Goal: Use online tool/utility: Utilize a website feature to perform a specific function

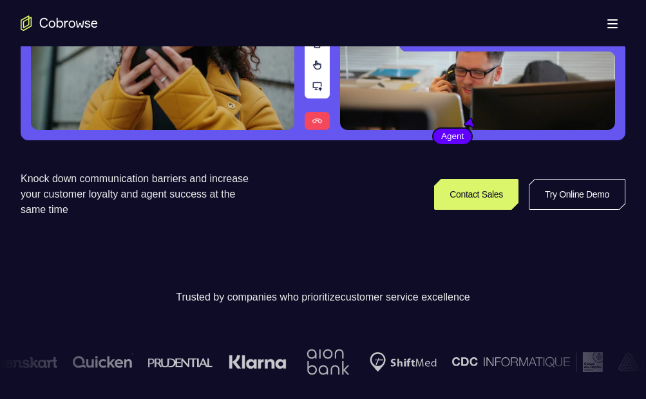
scroll to position [193, 0]
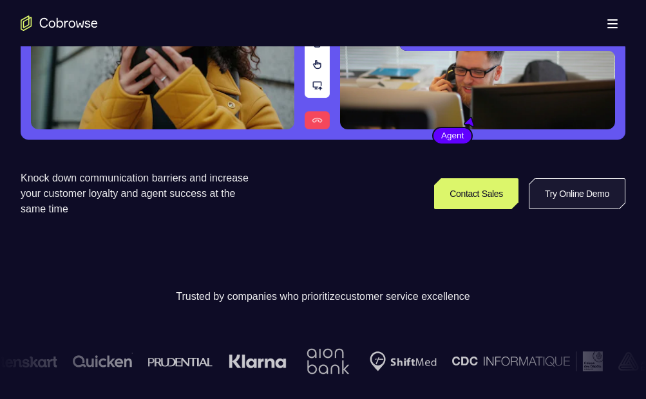
click at [577, 191] on link "Try Online Demo" at bounding box center [577, 193] width 97 height 31
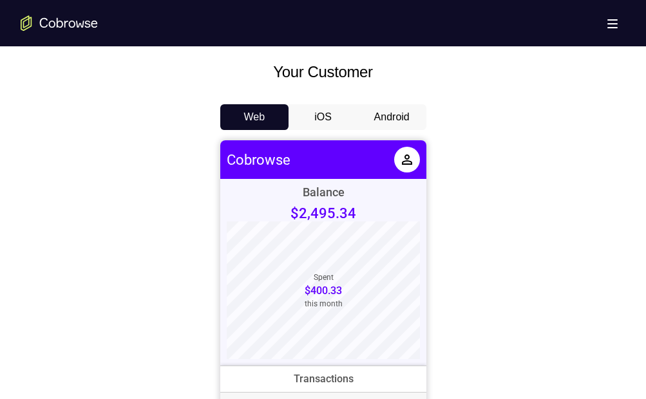
click at [389, 124] on button "Android" at bounding box center [391, 117] width 69 height 26
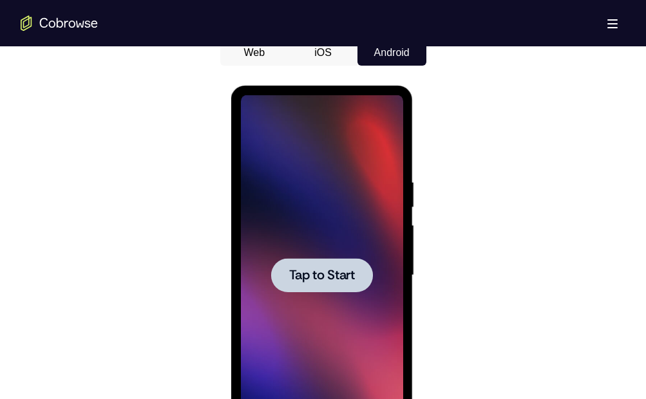
click at [329, 275] on span "Tap to Start" at bounding box center [322, 275] width 66 height 13
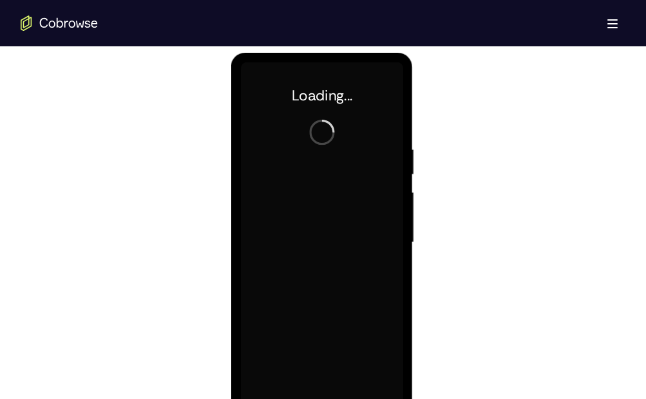
scroll to position [708, 0]
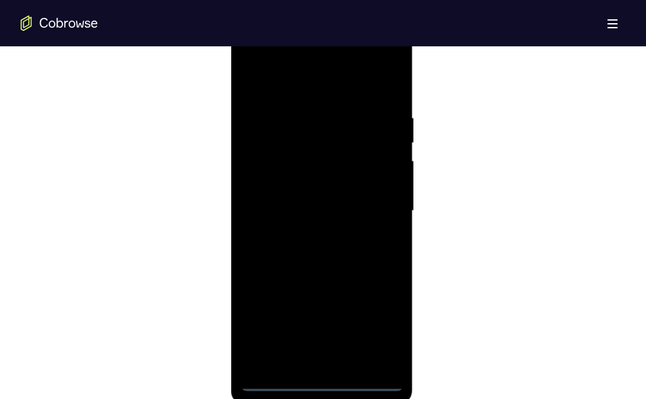
click at [323, 377] on div at bounding box center [322, 211] width 162 height 361
click at [319, 379] on div at bounding box center [322, 211] width 162 height 361
click at [373, 335] on div at bounding box center [322, 211] width 162 height 361
click at [322, 94] on div at bounding box center [322, 211] width 162 height 361
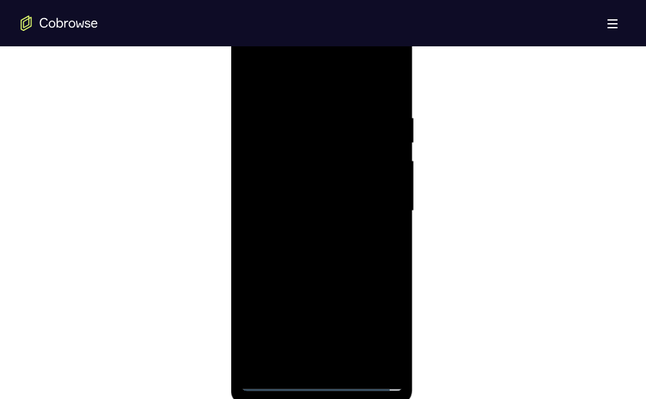
click at [333, 140] on div at bounding box center [322, 211] width 162 height 361
click at [332, 87] on div at bounding box center [322, 211] width 162 height 361
click at [249, 64] on div at bounding box center [322, 211] width 162 height 361
click at [297, 137] on div at bounding box center [322, 211] width 162 height 361
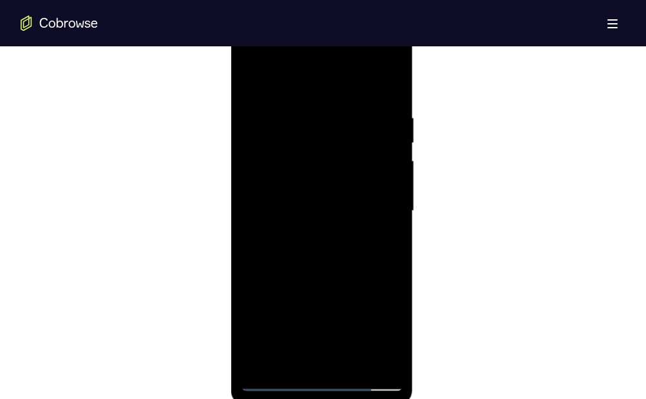
drag, startPoint x: 299, startPoint y: 78, endPoint x: 646, endPoint y: 236, distance: 381.2
click at [298, 78] on div at bounding box center [322, 211] width 162 height 361
click at [246, 59] on div at bounding box center [322, 211] width 162 height 361
click at [391, 59] on div at bounding box center [322, 211] width 162 height 361
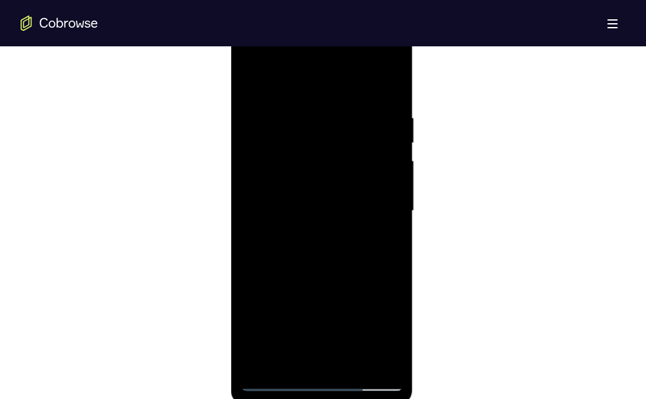
click at [306, 165] on div at bounding box center [322, 211] width 162 height 361
click at [308, 145] on div at bounding box center [322, 211] width 162 height 361
click at [276, 112] on div at bounding box center [322, 211] width 162 height 361
click at [362, 122] on div at bounding box center [322, 211] width 162 height 361
click at [318, 144] on div at bounding box center [322, 211] width 162 height 361
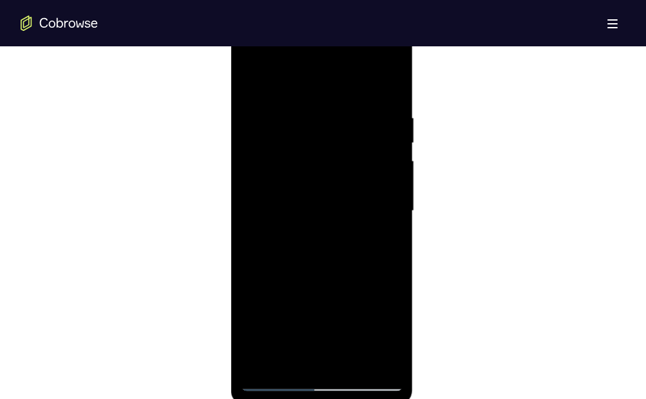
click at [373, 173] on div at bounding box center [322, 211] width 162 height 361
click at [261, 104] on div at bounding box center [322, 211] width 162 height 361
click at [292, 176] on div at bounding box center [322, 211] width 162 height 361
click at [263, 173] on div at bounding box center [322, 211] width 162 height 361
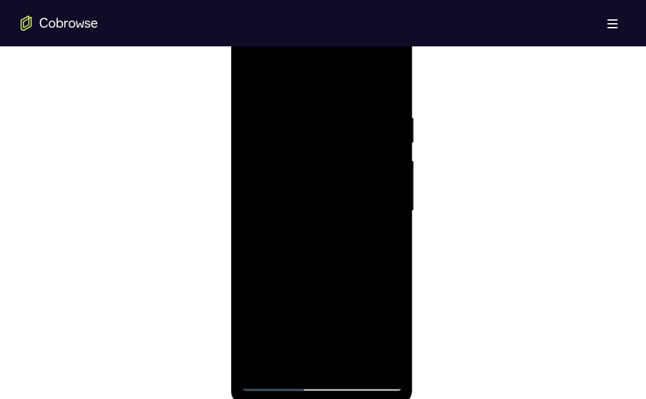
click at [275, 126] on div at bounding box center [322, 211] width 162 height 361
click at [257, 173] on div at bounding box center [322, 211] width 162 height 361
click at [265, 173] on div at bounding box center [322, 211] width 162 height 361
click at [266, 172] on div at bounding box center [322, 211] width 162 height 361
drag, startPoint x: 260, startPoint y: 173, endPoint x: 268, endPoint y: 175, distance: 8.6
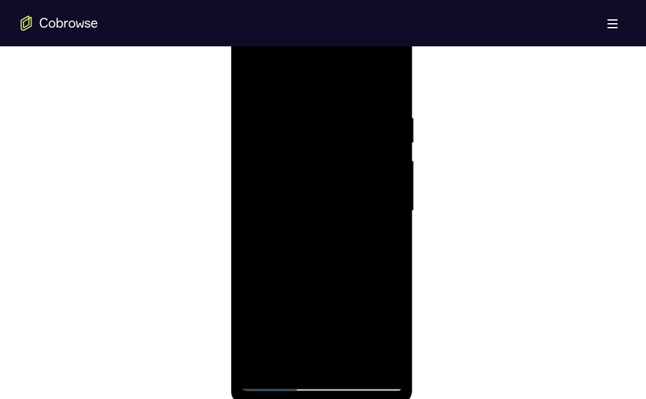
click at [268, 175] on div at bounding box center [322, 211] width 162 height 361
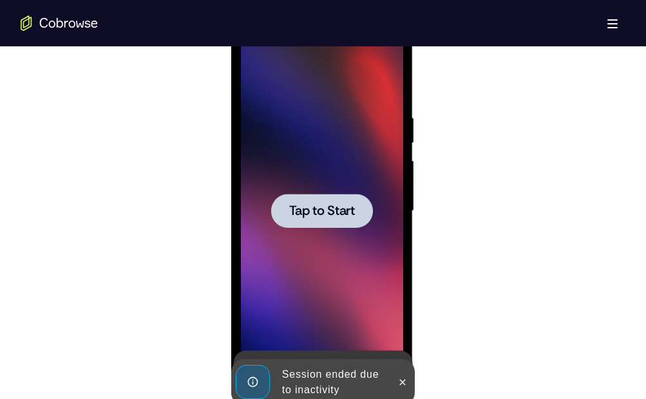
click at [324, 245] on div at bounding box center [322, 211] width 162 height 361
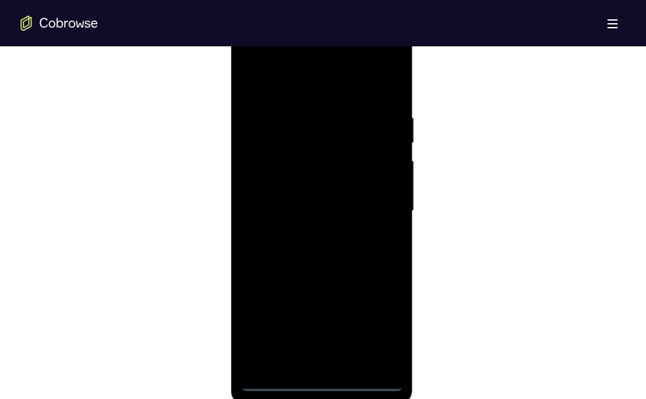
click at [317, 377] on div at bounding box center [322, 211] width 162 height 361
click at [322, 380] on div at bounding box center [322, 211] width 162 height 361
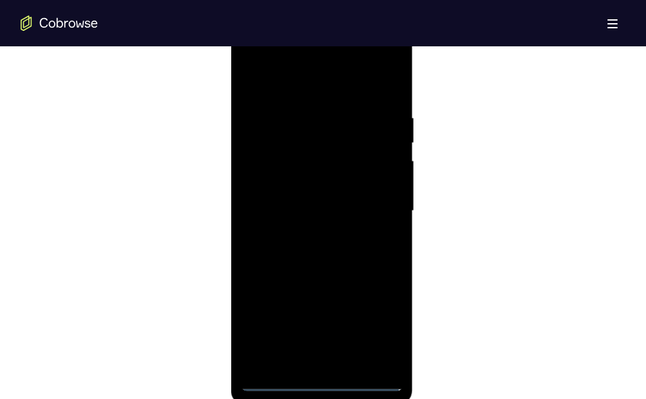
click at [322, 380] on div at bounding box center [322, 211] width 162 height 361
drag, startPoint x: 322, startPoint y: 380, endPoint x: 377, endPoint y: 319, distance: 82.5
click at [377, 319] on div at bounding box center [322, 211] width 162 height 361
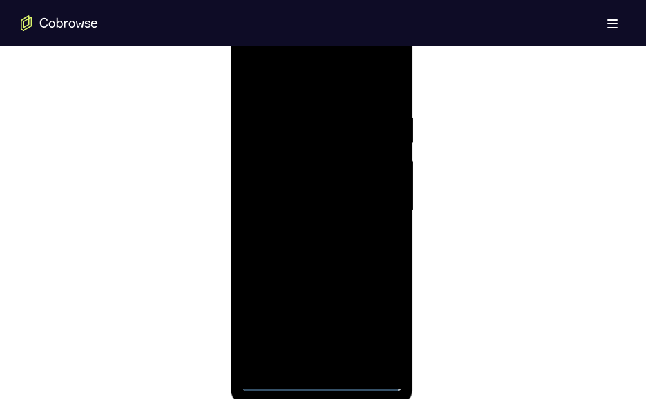
click at [377, 319] on div at bounding box center [322, 211] width 162 height 361
click at [386, 319] on div at bounding box center [322, 211] width 162 height 361
click at [326, 85] on div at bounding box center [322, 211] width 162 height 361
click at [301, 173] on div at bounding box center [322, 211] width 162 height 361
click at [286, 144] on div at bounding box center [322, 211] width 162 height 361
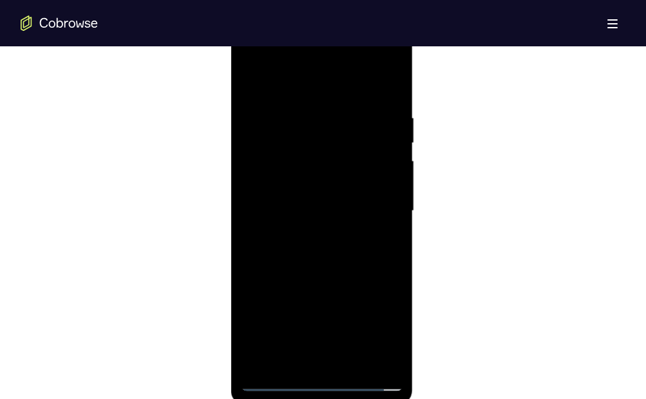
click at [268, 110] on div at bounding box center [322, 211] width 162 height 361
click at [315, 145] on div at bounding box center [322, 211] width 162 height 361
click at [283, 100] on div at bounding box center [322, 211] width 162 height 361
drag, startPoint x: 283, startPoint y: 100, endPoint x: 304, endPoint y: 142, distance: 46.9
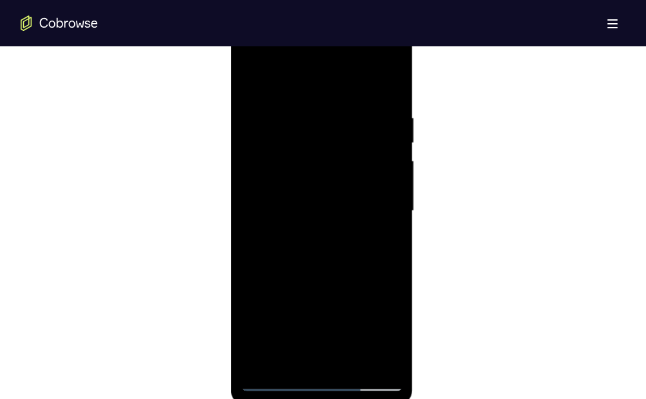
click at [304, 142] on div at bounding box center [322, 211] width 162 height 361
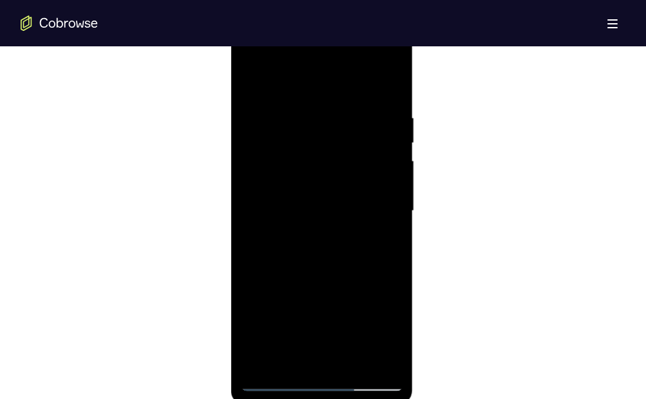
click at [266, 174] on div at bounding box center [322, 211] width 162 height 361
click at [283, 144] on div at bounding box center [322, 211] width 162 height 361
click at [285, 152] on div at bounding box center [322, 211] width 162 height 361
click at [283, 172] on div at bounding box center [322, 211] width 162 height 361
click at [270, 171] on div at bounding box center [322, 211] width 162 height 361
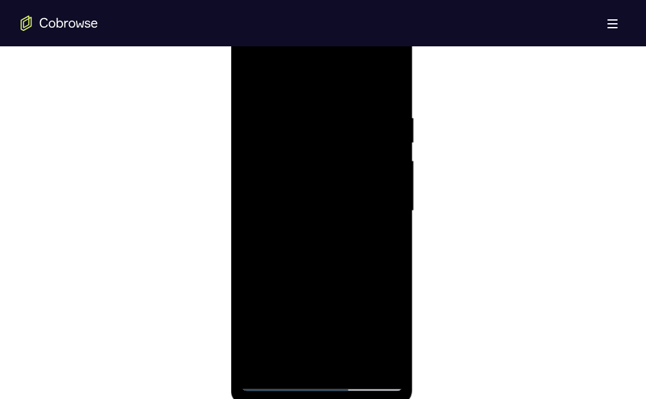
click at [270, 171] on div at bounding box center [322, 211] width 162 height 361
click at [259, 173] on div at bounding box center [322, 211] width 162 height 361
drag, startPoint x: 259, startPoint y: 173, endPoint x: 292, endPoint y: 175, distance: 32.2
click at [292, 175] on div at bounding box center [322, 211] width 162 height 361
click at [314, 139] on div at bounding box center [322, 211] width 162 height 361
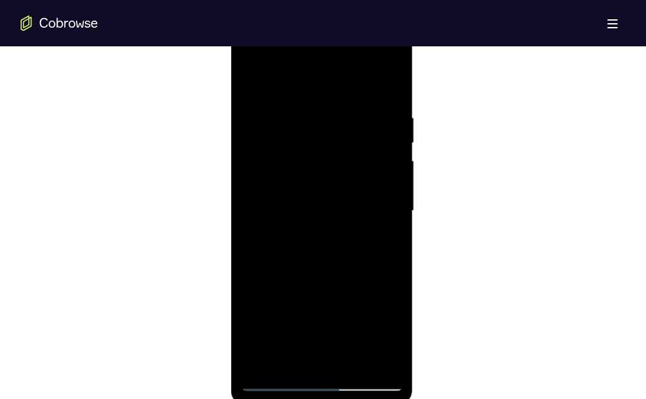
click at [384, 165] on div at bounding box center [322, 211] width 162 height 361
click at [335, 151] on div at bounding box center [322, 211] width 162 height 361
click at [334, 149] on div at bounding box center [322, 211] width 162 height 361
click at [285, 136] on div at bounding box center [322, 211] width 162 height 361
click at [283, 144] on div at bounding box center [322, 211] width 162 height 361
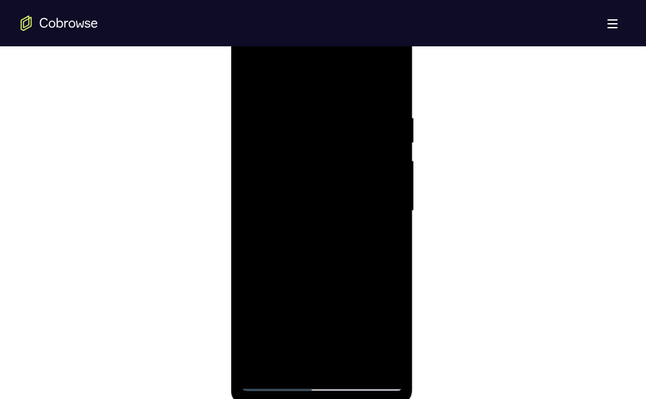
click at [288, 147] on div at bounding box center [322, 211] width 162 height 361
click at [308, 138] on div at bounding box center [322, 211] width 162 height 361
click at [311, 154] on div at bounding box center [322, 211] width 162 height 361
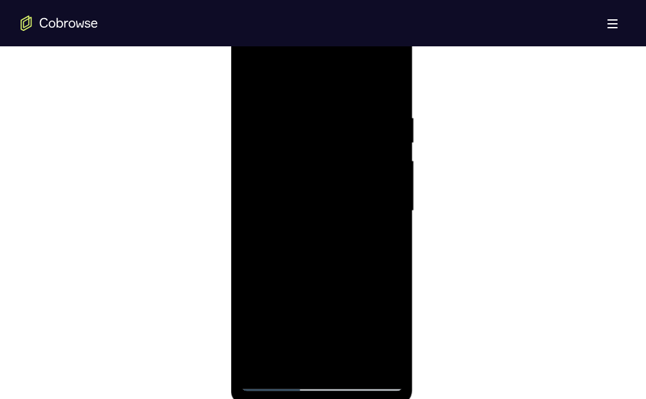
click at [311, 154] on div at bounding box center [322, 211] width 162 height 361
click at [311, 153] on div at bounding box center [322, 211] width 162 height 361
drag, startPoint x: 490, startPoint y: 205, endPoint x: 182, endPoint y: 124, distance: 318.9
click at [490, 205] on div at bounding box center [323, 210] width 604 height 396
click at [360, 144] on div at bounding box center [322, 211] width 162 height 361
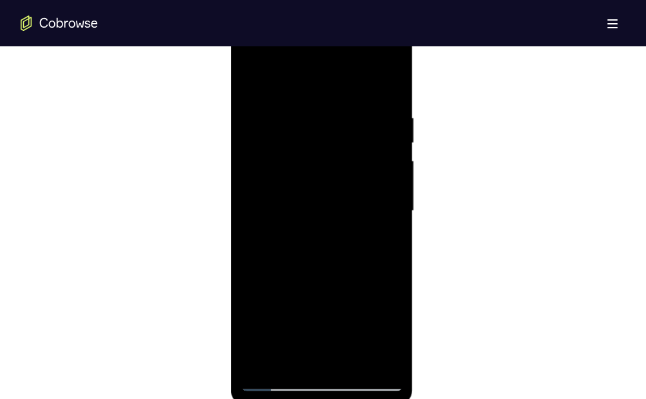
click at [360, 144] on div at bounding box center [322, 211] width 162 height 361
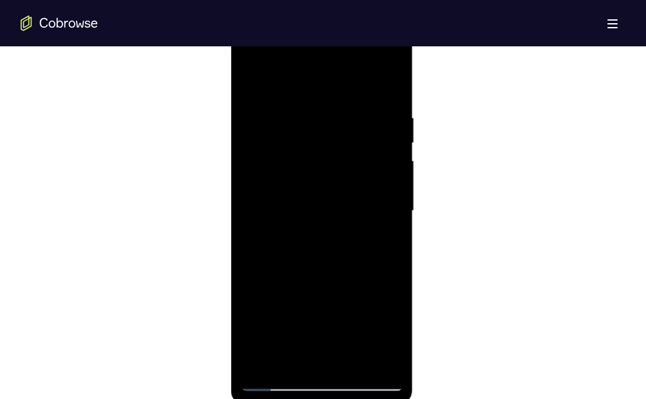
click at [360, 144] on div at bounding box center [322, 211] width 162 height 361
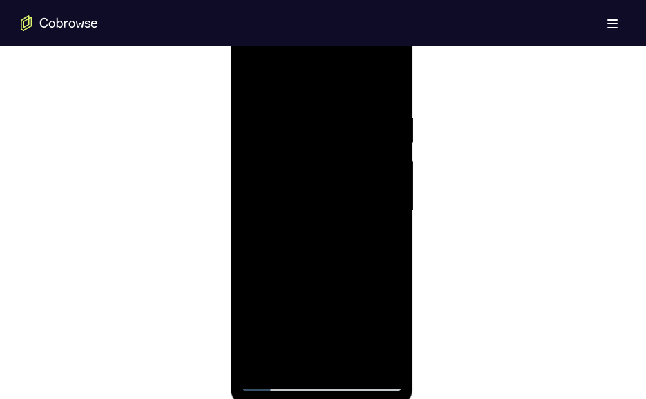
click at [360, 144] on div at bounding box center [322, 211] width 162 height 361
click at [357, 191] on div at bounding box center [322, 211] width 162 height 361
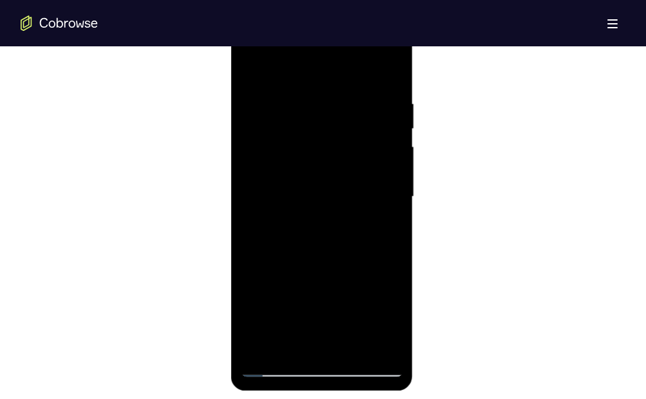
scroll to position [594, 0]
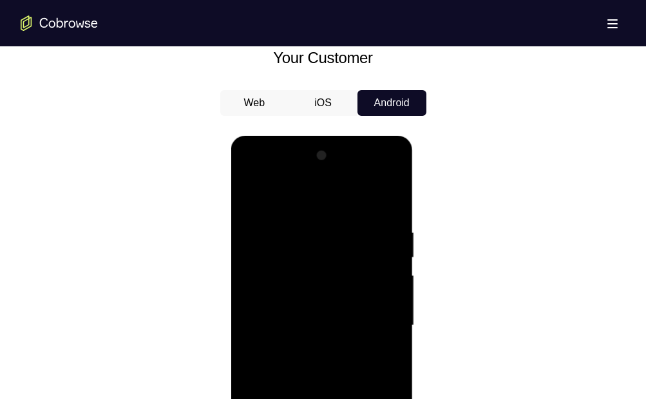
click at [321, 103] on button "iOS" at bounding box center [322, 103] width 69 height 26
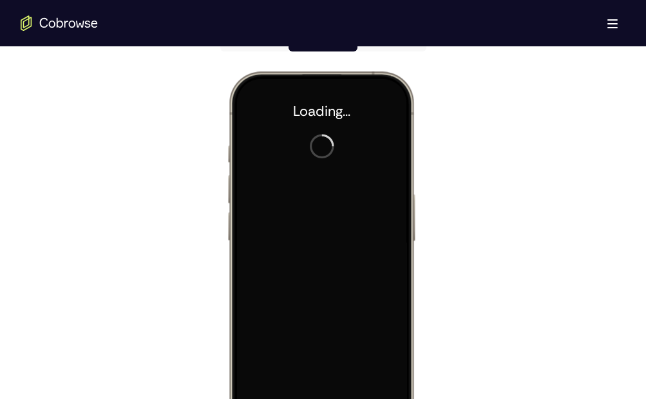
scroll to position [0, 0]
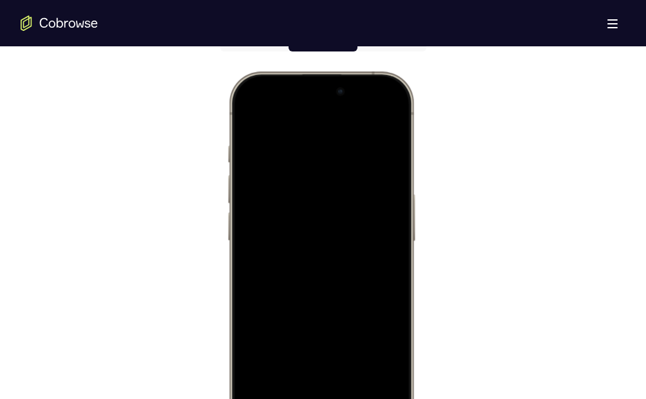
click at [317, 333] on div at bounding box center [320, 263] width 169 height 368
click at [328, 359] on div at bounding box center [320, 263] width 169 height 368
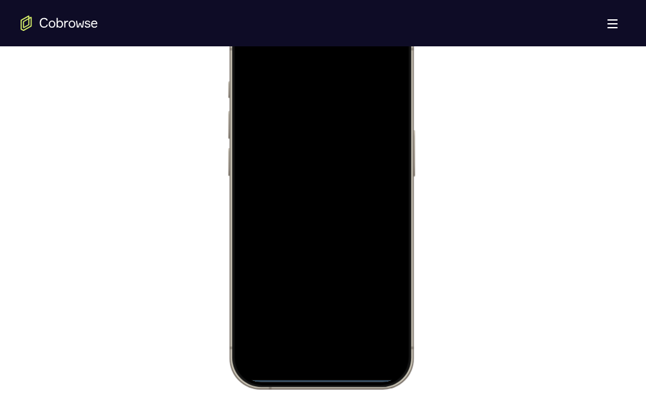
drag, startPoint x: 340, startPoint y: 342, endPoint x: 348, endPoint y: 334, distance: 10.9
click at [339, 370] on div at bounding box center [320, 198] width 169 height 368
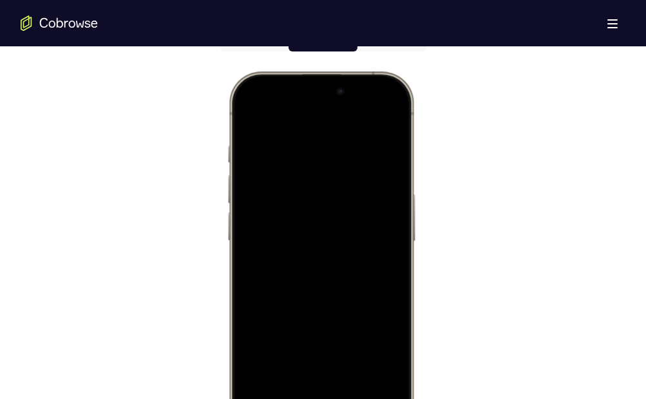
drag, startPoint x: 328, startPoint y: 250, endPoint x: 356, endPoint y: 398, distance: 150.8
click at [343, 398] on div at bounding box center [320, 263] width 169 height 368
click at [318, 112] on div at bounding box center [320, 263] width 169 height 368
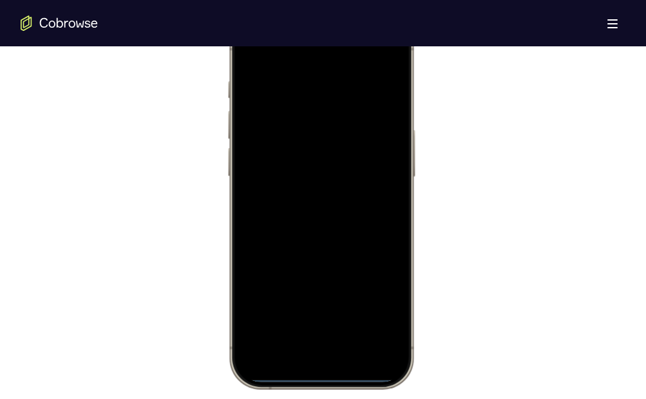
click at [334, 378] on div at bounding box center [320, 198] width 169 height 368
click at [308, 378] on div at bounding box center [320, 198] width 169 height 368
click at [298, 378] on div at bounding box center [320, 198] width 169 height 368
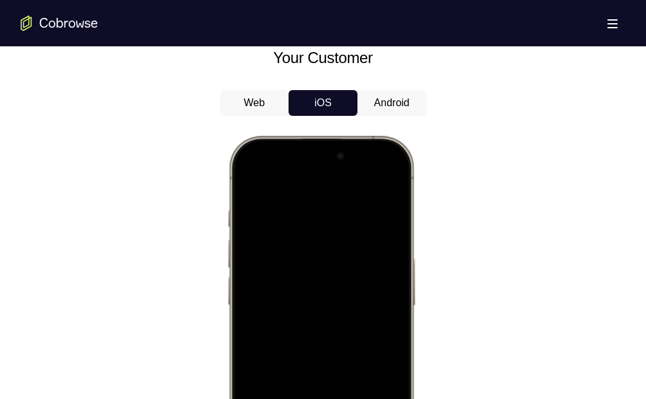
click at [249, 99] on button "Web" at bounding box center [254, 103] width 69 height 26
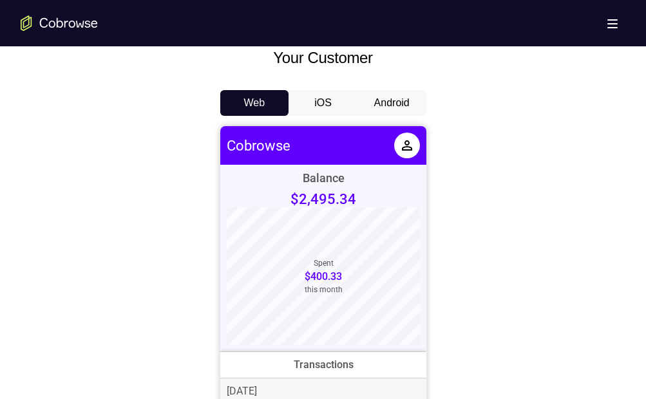
scroll to position [529, 0]
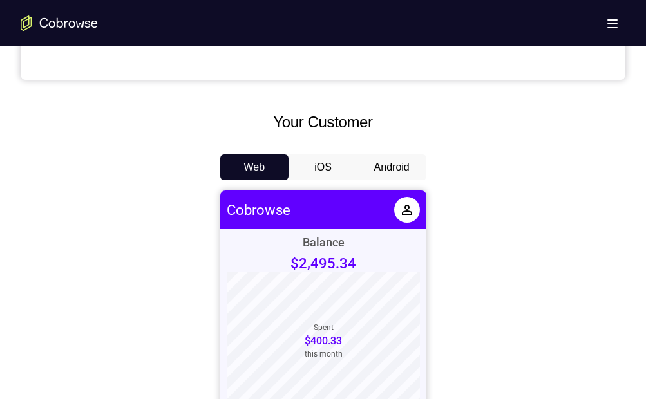
click at [382, 173] on button "Android" at bounding box center [391, 168] width 69 height 26
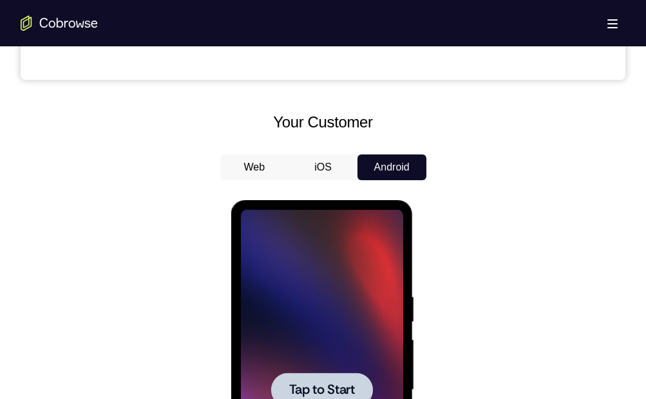
scroll to position [722, 0]
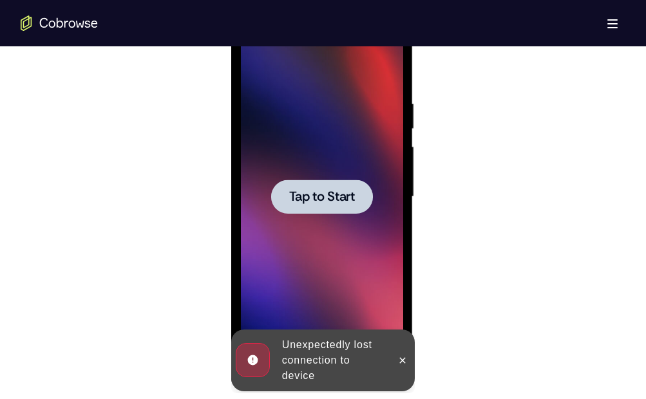
click at [327, 200] on span "Tap to Start" at bounding box center [322, 197] width 66 height 13
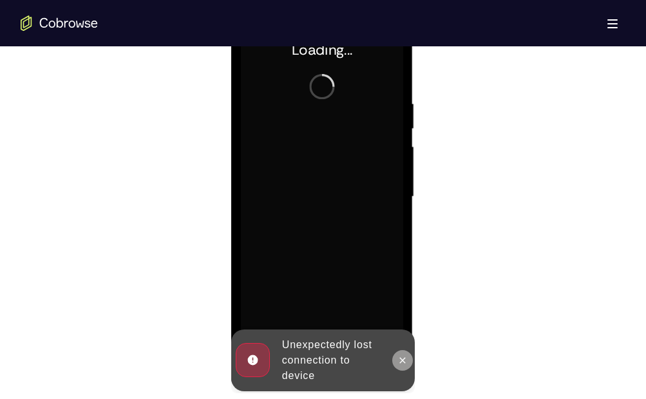
click at [398, 356] on icon at bounding box center [402, 360] width 10 height 10
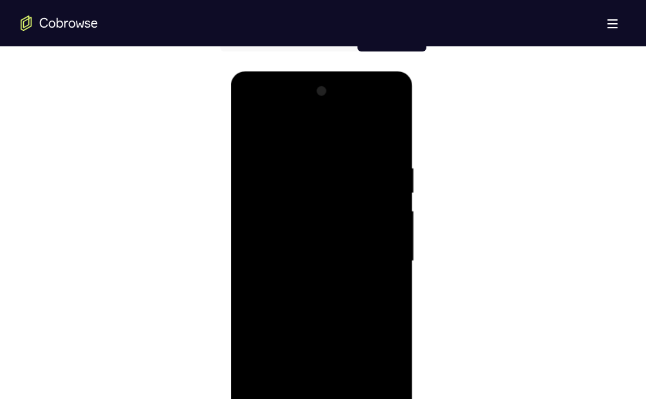
scroll to position [709, 0]
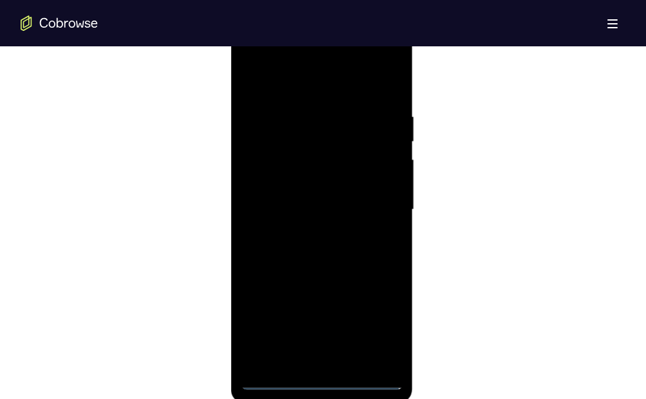
click at [319, 374] on div at bounding box center [322, 210] width 162 height 361
click at [319, 378] on div at bounding box center [322, 210] width 162 height 361
click at [375, 326] on div at bounding box center [322, 210] width 162 height 361
click at [333, 75] on div at bounding box center [322, 210] width 162 height 361
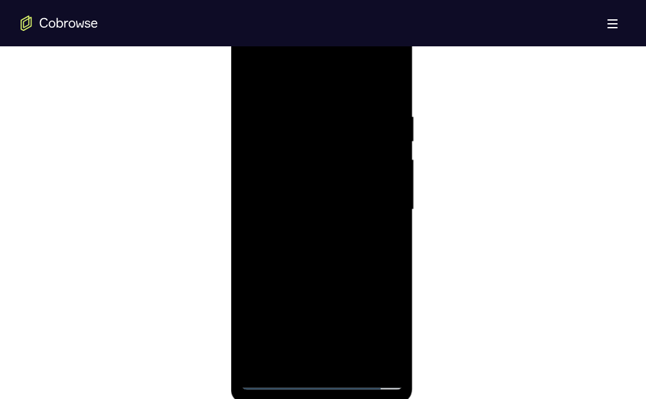
click at [372, 208] on div at bounding box center [322, 210] width 162 height 361
click at [310, 234] on div at bounding box center [322, 210] width 162 height 361
drag, startPoint x: 314, startPoint y: 197, endPoint x: 332, endPoint y: 200, distance: 18.3
click at [314, 197] on div at bounding box center [322, 210] width 162 height 361
click at [305, 176] on div at bounding box center [322, 210] width 162 height 361
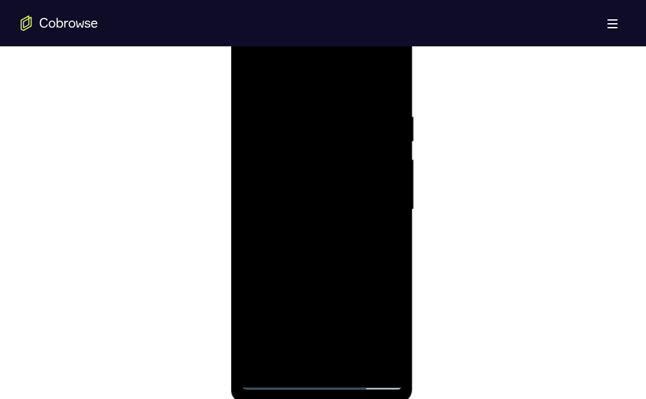
click at [309, 208] on div at bounding box center [322, 210] width 162 height 361
click at [311, 264] on div at bounding box center [322, 210] width 162 height 361
click at [386, 224] on div at bounding box center [322, 210] width 162 height 361
click at [386, 227] on div at bounding box center [322, 210] width 162 height 361
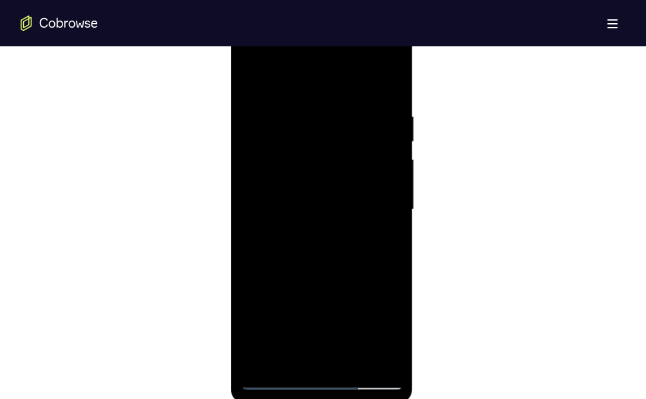
click at [339, 207] on div at bounding box center [322, 210] width 162 height 361
click at [301, 259] on div at bounding box center [322, 210] width 162 height 361
click at [247, 61] on div at bounding box center [322, 210] width 162 height 361
click at [264, 164] on div at bounding box center [322, 210] width 162 height 361
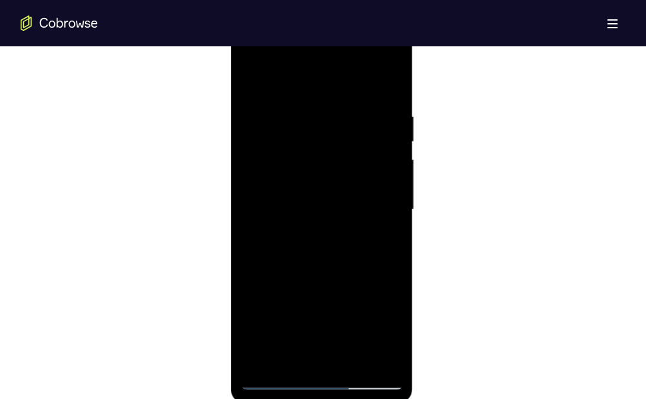
click at [271, 203] on div at bounding box center [322, 210] width 162 height 361
click at [282, 192] on div at bounding box center [322, 210] width 162 height 361
click at [306, 220] on div at bounding box center [322, 210] width 162 height 361
click at [300, 249] on div at bounding box center [322, 210] width 162 height 361
click at [252, 64] on div at bounding box center [322, 210] width 162 height 361
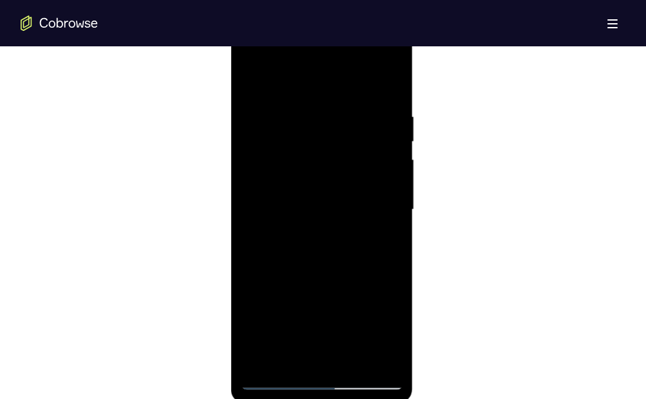
click at [331, 166] on div at bounding box center [322, 210] width 162 height 361
click at [315, 144] on div at bounding box center [322, 210] width 162 height 361
click at [315, 75] on div at bounding box center [322, 210] width 162 height 361
click at [316, 77] on div at bounding box center [322, 210] width 162 height 361
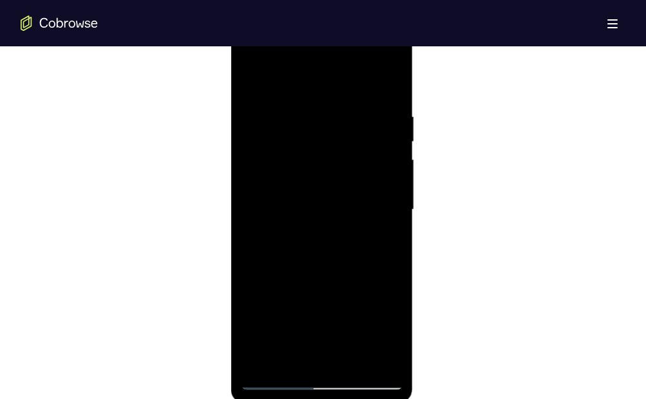
click at [304, 236] on div at bounding box center [322, 210] width 162 height 361
click at [324, 145] on div at bounding box center [322, 210] width 162 height 361
click at [258, 109] on div at bounding box center [322, 210] width 162 height 361
click at [333, 139] on div at bounding box center [322, 210] width 162 height 361
click at [277, 171] on div at bounding box center [322, 210] width 162 height 361
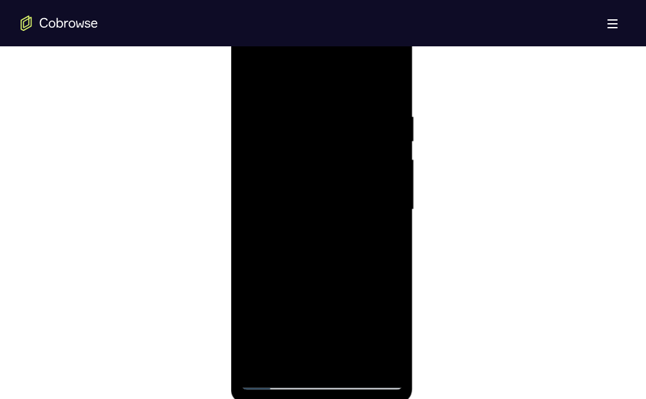
click at [277, 164] on div at bounding box center [322, 210] width 162 height 361
click at [275, 171] on div at bounding box center [322, 210] width 162 height 361
click at [277, 167] on div at bounding box center [322, 210] width 162 height 361
drag, startPoint x: 280, startPoint y: 164, endPoint x: 244, endPoint y: 166, distance: 36.1
click at [231, 167] on html "Online web based iOS Simulators and Android Emulators. Run iPhone, iPad, Mobile…" at bounding box center [322, 213] width 183 height 386
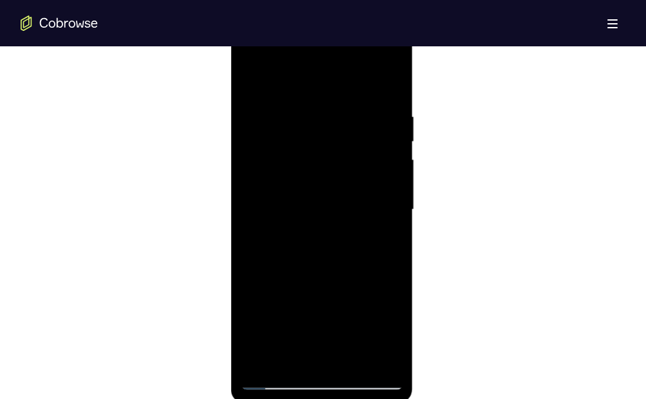
click at [289, 168] on div at bounding box center [322, 210] width 162 height 361
drag, startPoint x: 283, startPoint y: 171, endPoint x: 277, endPoint y: 166, distance: 7.8
click at [231, 177] on html "Online web based iOS Simulators and Android Emulators. Run iPhone, iPad, Mobile…" at bounding box center [322, 213] width 183 height 386
click at [301, 158] on div at bounding box center [322, 210] width 162 height 361
drag, startPoint x: 283, startPoint y: 171, endPoint x: 231, endPoint y: 164, distance: 52.7
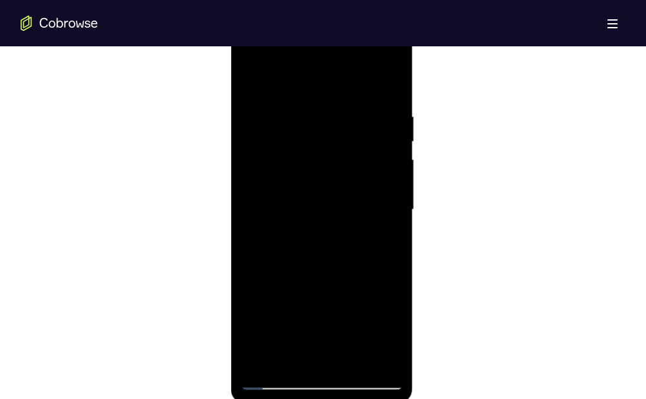
click at [231, 166] on html "Online web based iOS Simulators and Android Emulators. Run iPhone, iPad, Mobile…" at bounding box center [322, 213] width 183 height 386
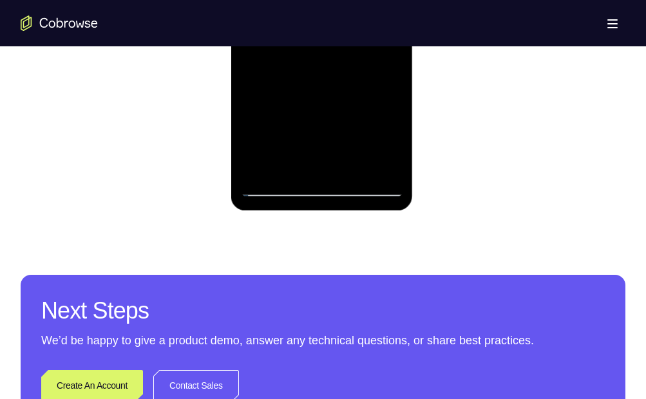
scroll to position [874, 0]
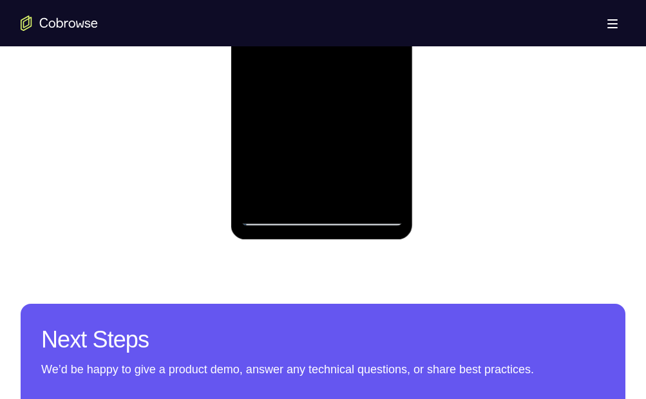
drag, startPoint x: 316, startPoint y: -14, endPoint x: 318, endPoint y: -117, distance: 103.0
click at [319, 0] on div at bounding box center [322, 45] width 162 height 361
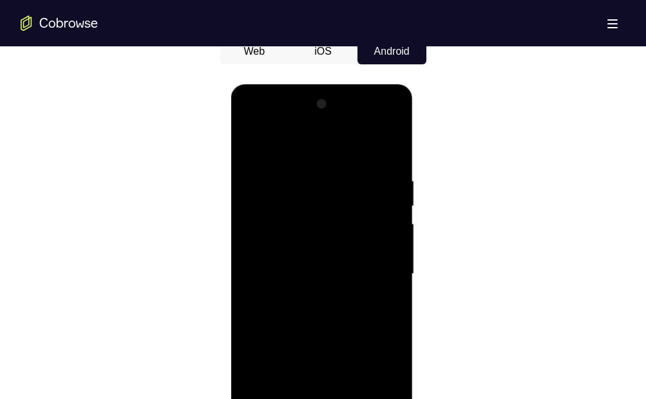
drag, startPoint x: 329, startPoint y: 277, endPoint x: 291, endPoint y: 85, distance: 196.2
click at [291, 86] on div at bounding box center [322, 276] width 182 height 384
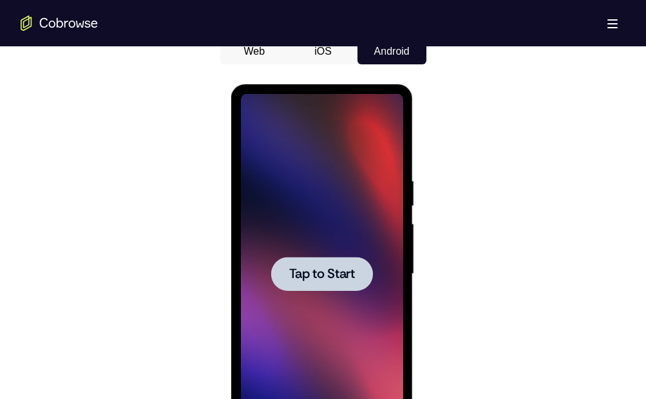
scroll to position [709, 0]
